Goal: Obtain resource: Obtain resource

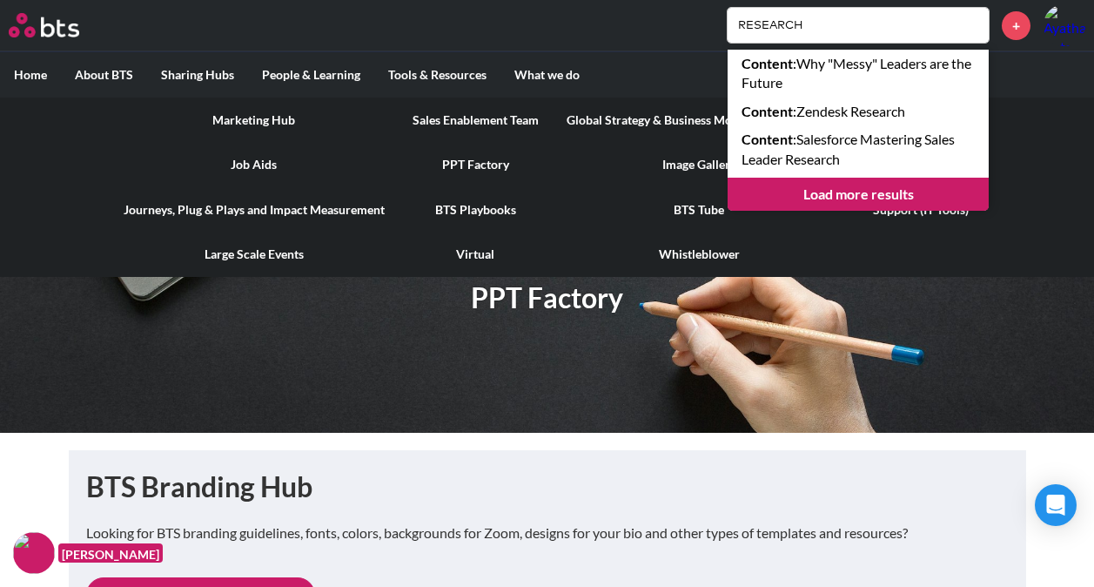
scroll to position [6704, 0]
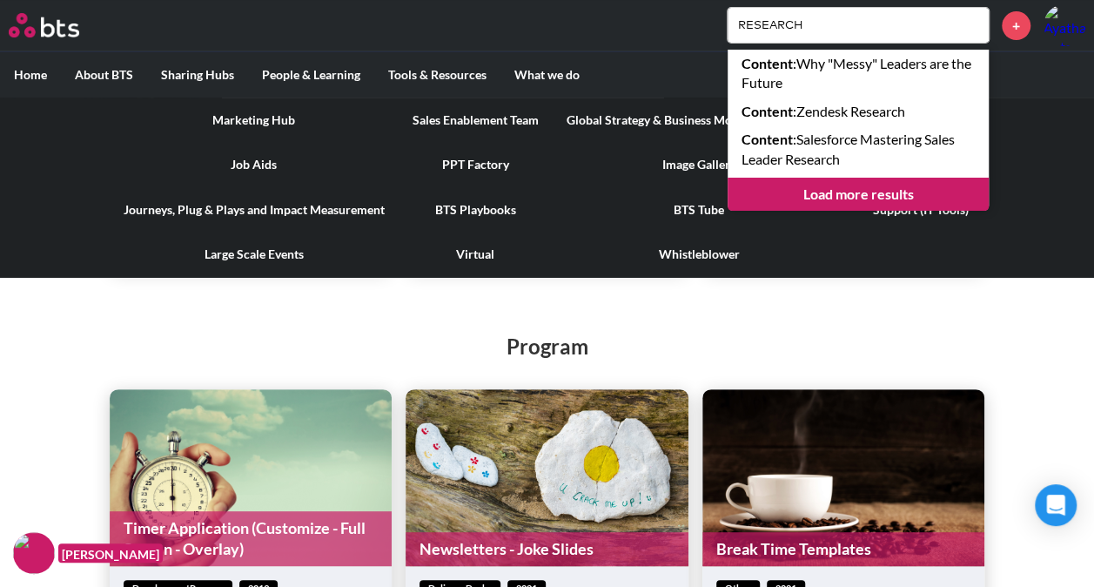
click at [468, 155] on link "PPT Factory" at bounding box center [476, 164] width 154 height 45
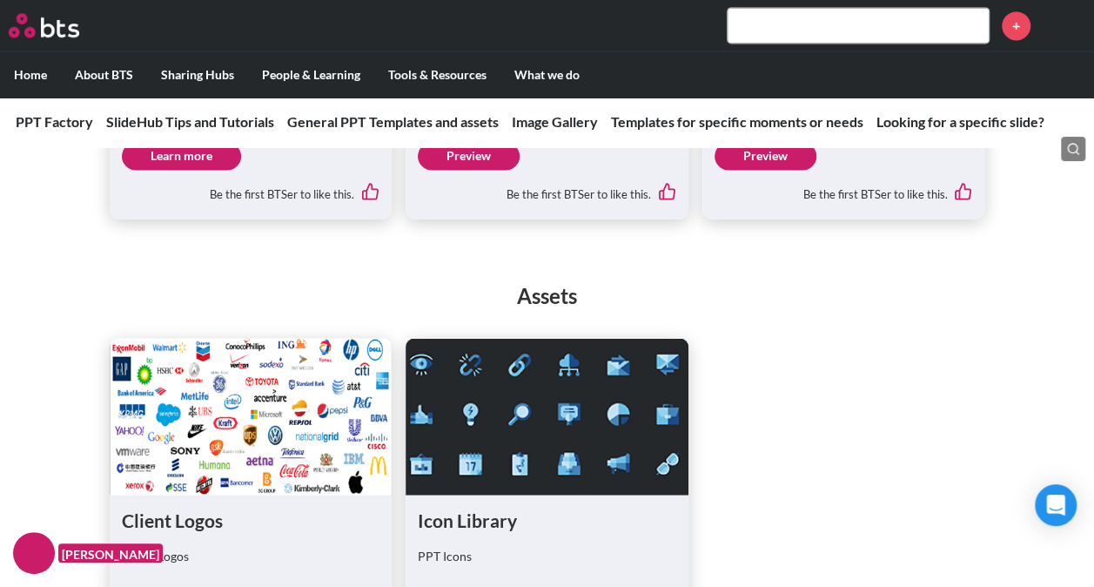
scroll to position [1567, 0]
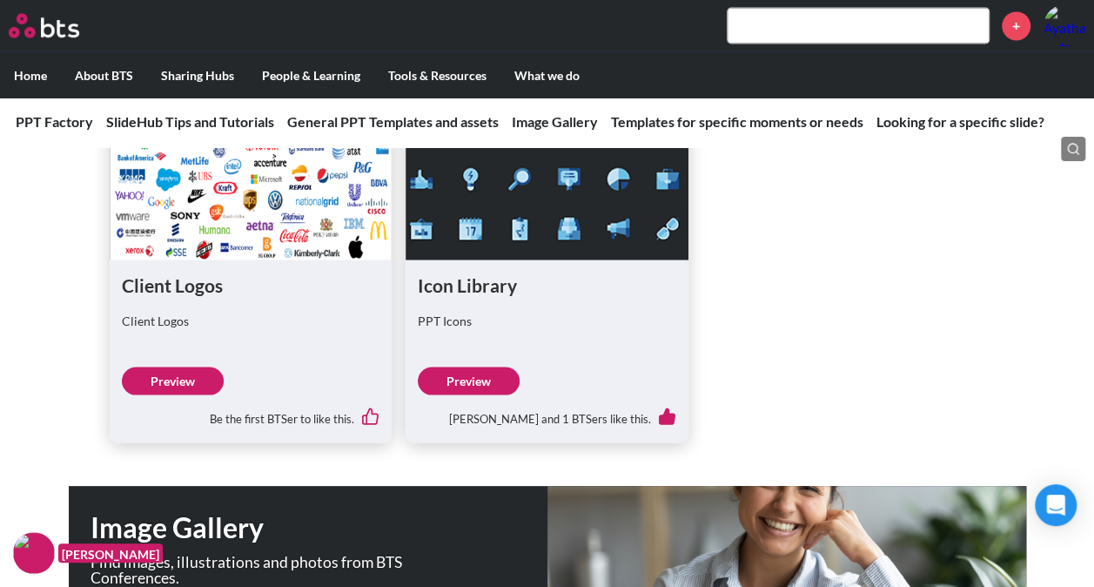
click at [504, 367] on link "Preview" at bounding box center [469, 381] width 102 height 28
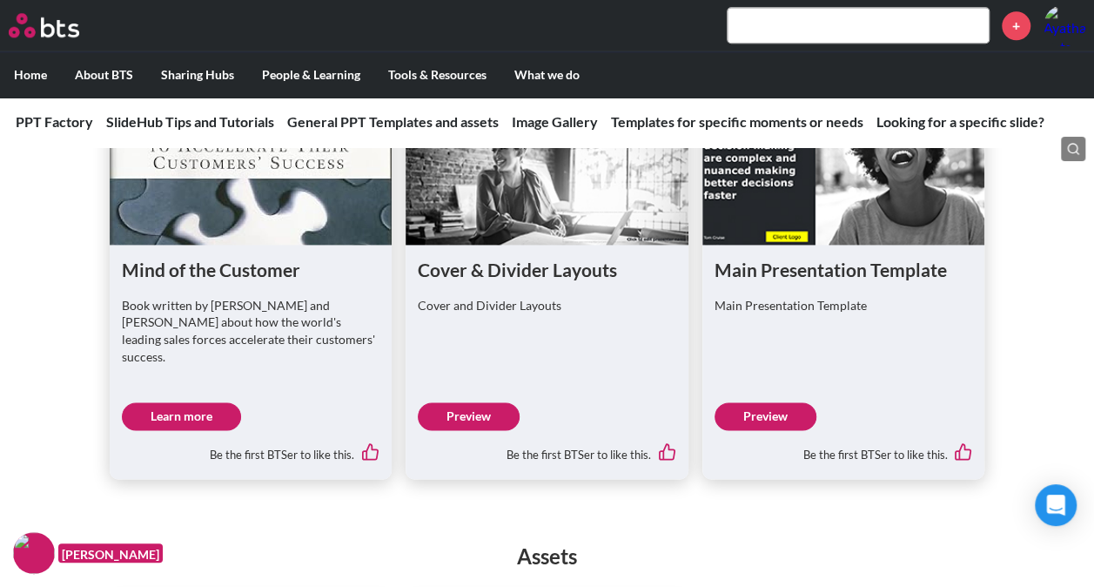
scroll to position [1045, 0]
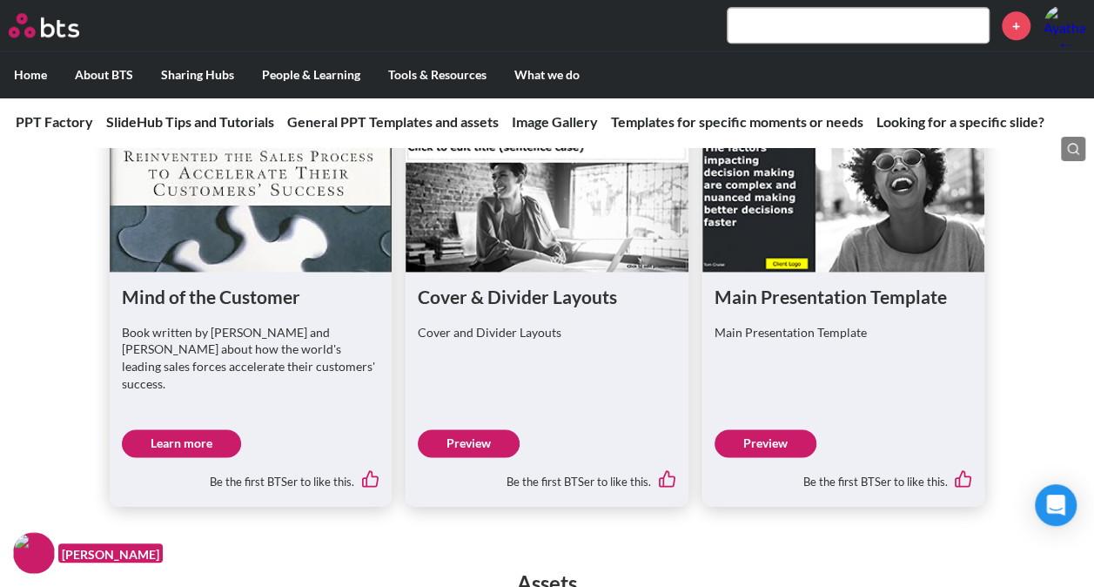
click at [500, 429] on link "Preview" at bounding box center [469, 443] width 102 height 28
click at [785, 434] on link "Preview" at bounding box center [766, 443] width 102 height 28
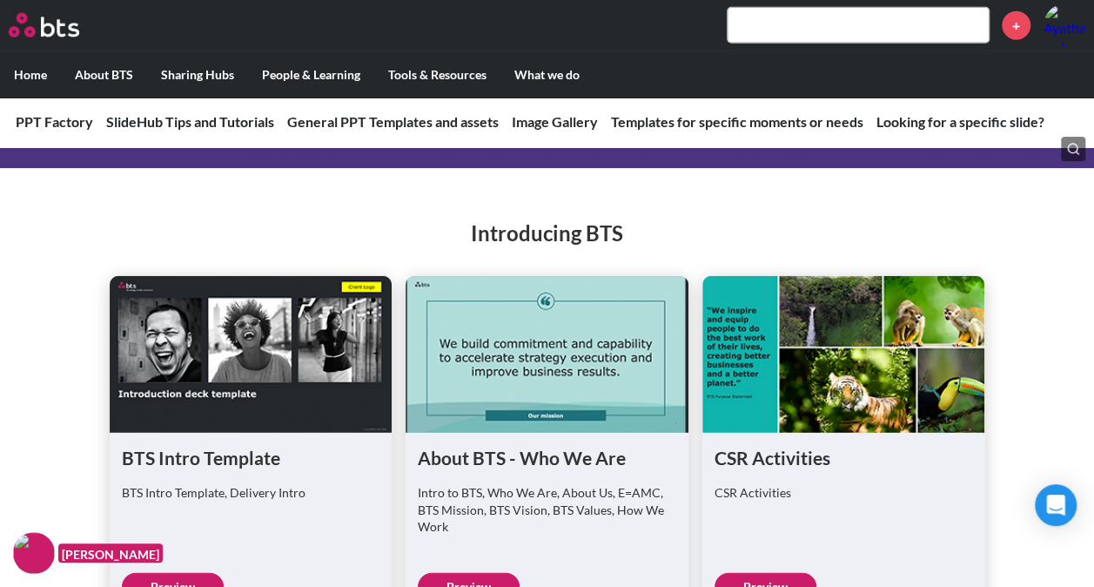
scroll to position [2351, 0]
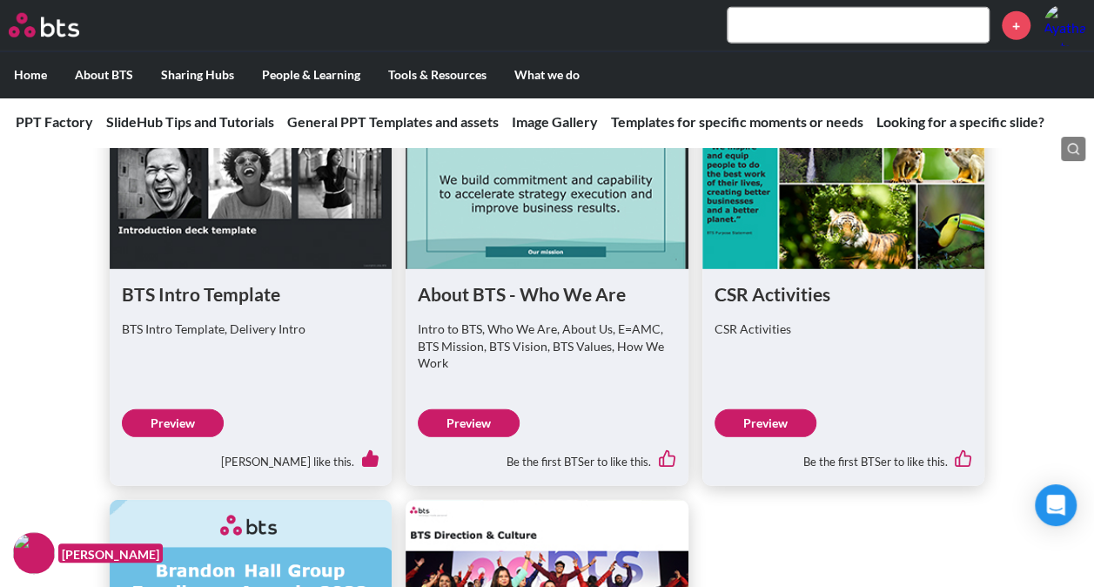
click at [471, 409] on link "Preview" at bounding box center [469, 423] width 102 height 28
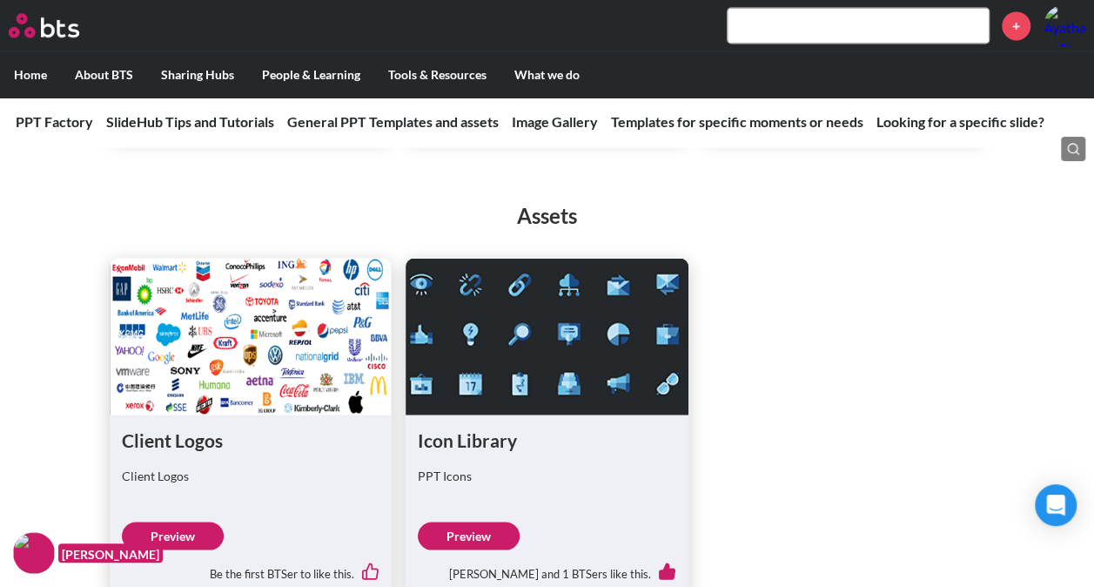
scroll to position [1393, 0]
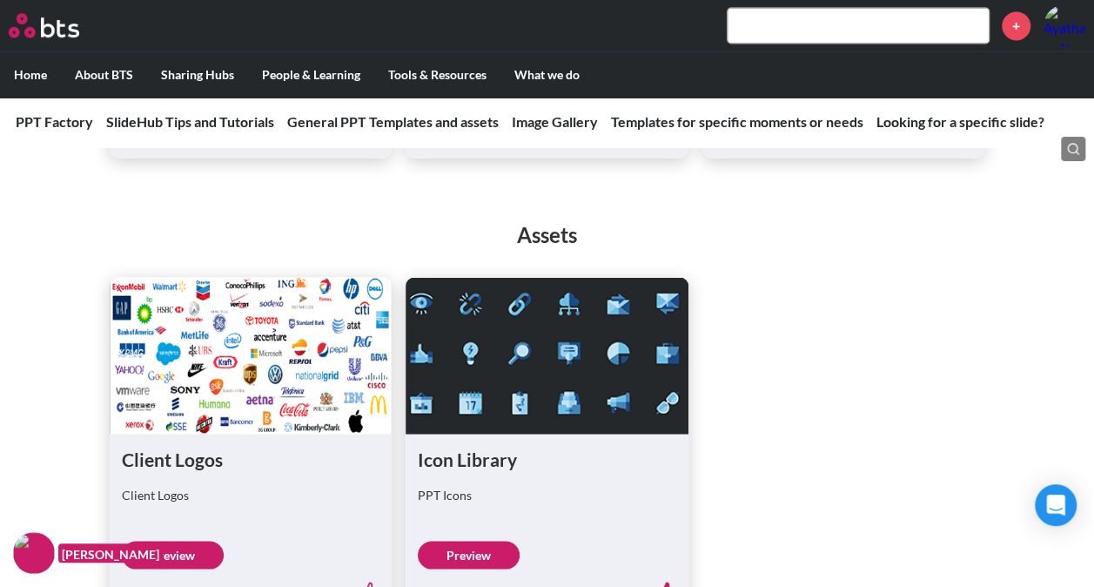
click at [188, 541] on link "Preview" at bounding box center [173, 555] width 102 height 28
